Goal: Communication & Community: Answer question/provide support

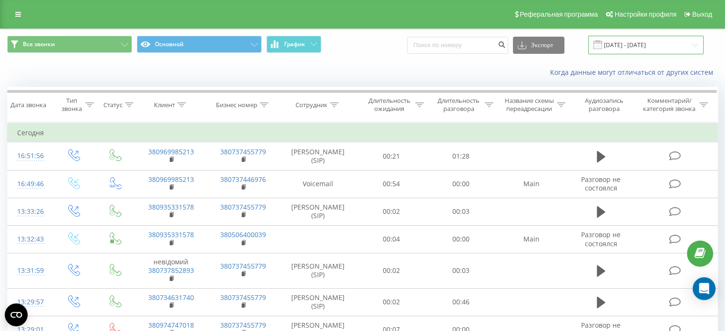
click at [645, 48] on input "[DATE] - [DATE]" at bounding box center [645, 45] width 115 height 19
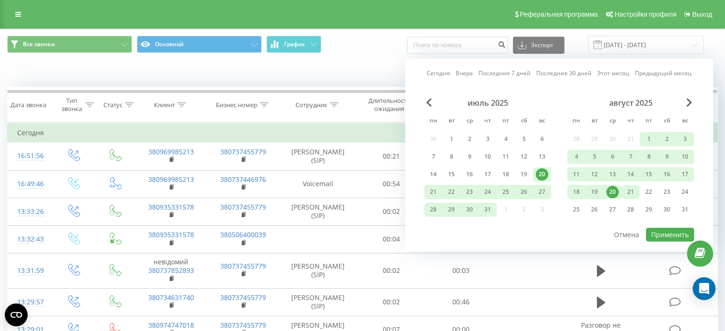
click at [630, 190] on div "21" at bounding box center [630, 192] width 12 height 12
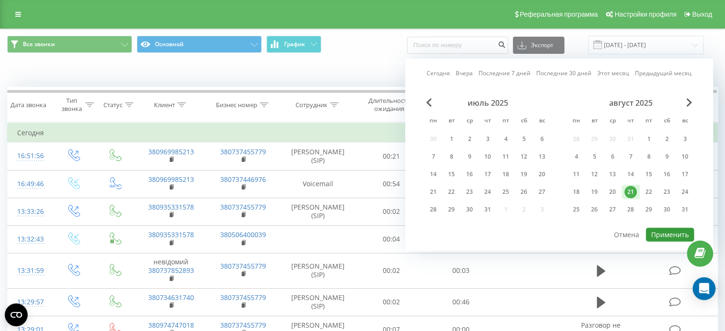
click at [658, 229] on button "Применить" at bounding box center [670, 235] width 48 height 14
type input "[DATE] - [DATE]"
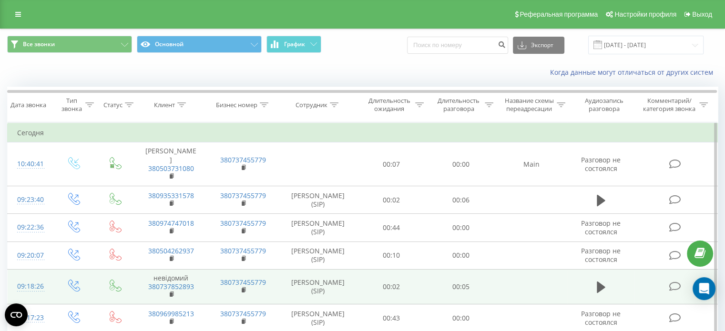
scroll to position [90, 0]
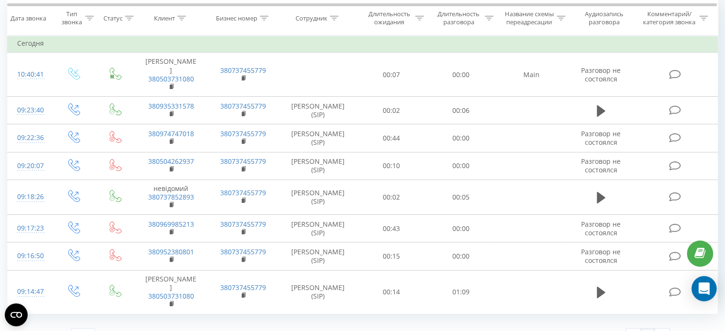
click at [705, 284] on div "Open Intercom Messenger" at bounding box center [703, 288] width 25 height 25
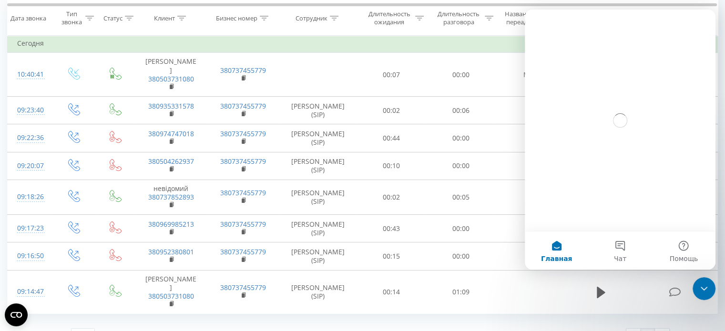
scroll to position [0, 0]
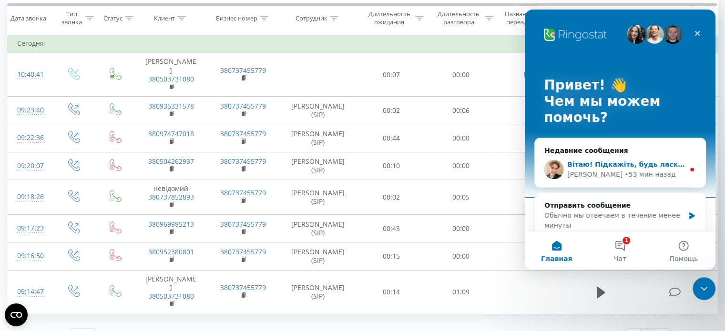
click at [624, 177] on div "• 53 мин назад" at bounding box center [649, 175] width 51 height 10
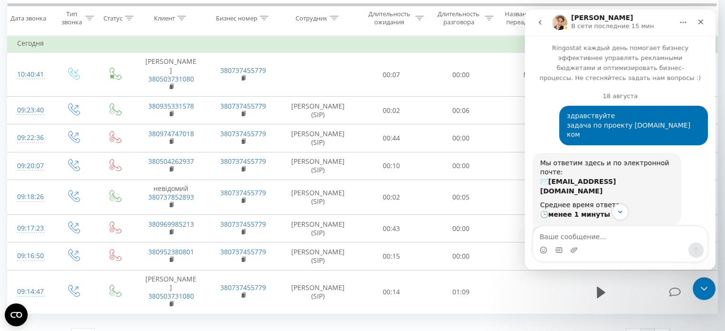
scroll to position [61, 0]
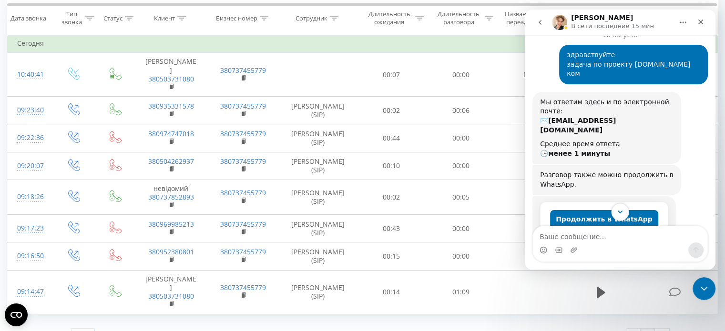
click at [618, 213] on icon "Scroll to bottom" at bounding box center [620, 212] width 9 height 9
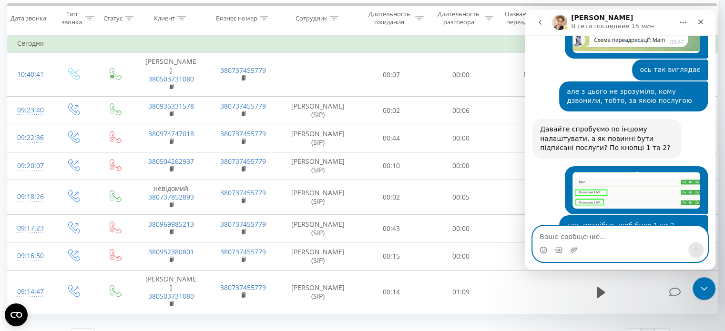
click at [566, 235] on textarea "Ваше сообщение..." at bounding box center [620, 234] width 174 height 16
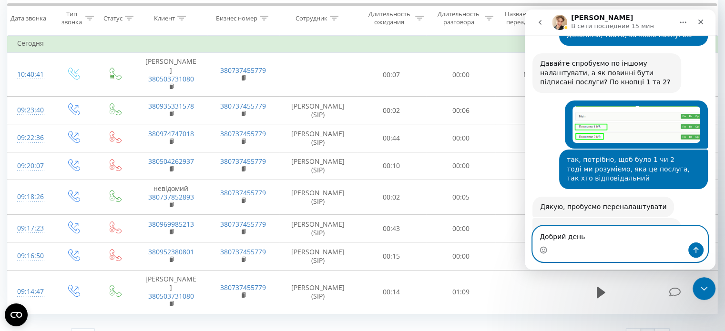
scroll to position [3418, 0]
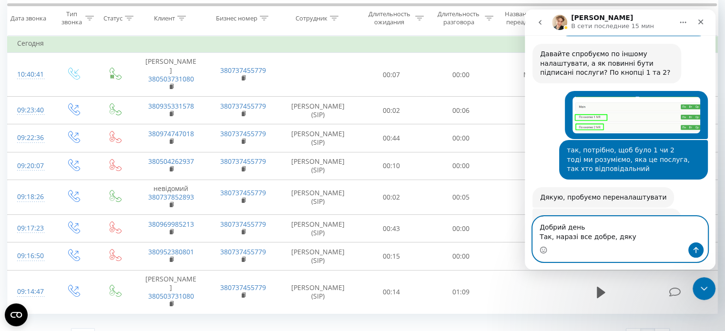
type textarea "Добрий день Так, наразі все добре, дякую"
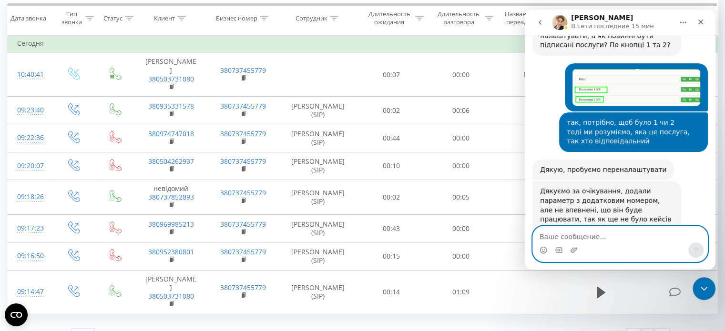
scroll to position [3447, 0]
